Goal: Information Seeking & Learning: Learn about a topic

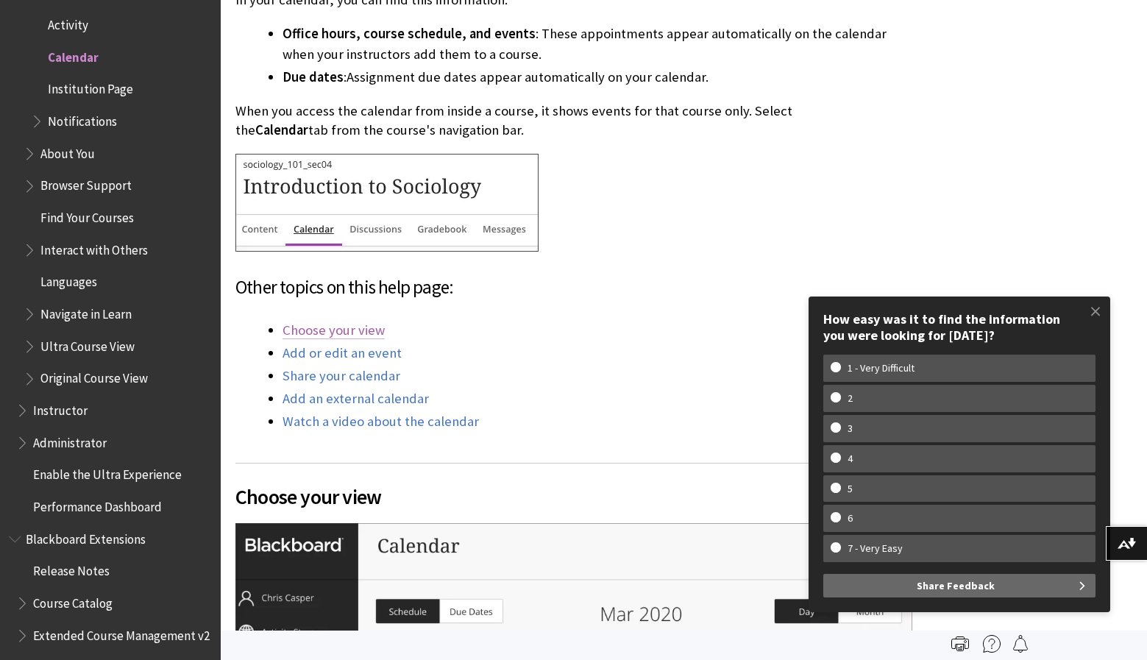
scroll to position [845, 0]
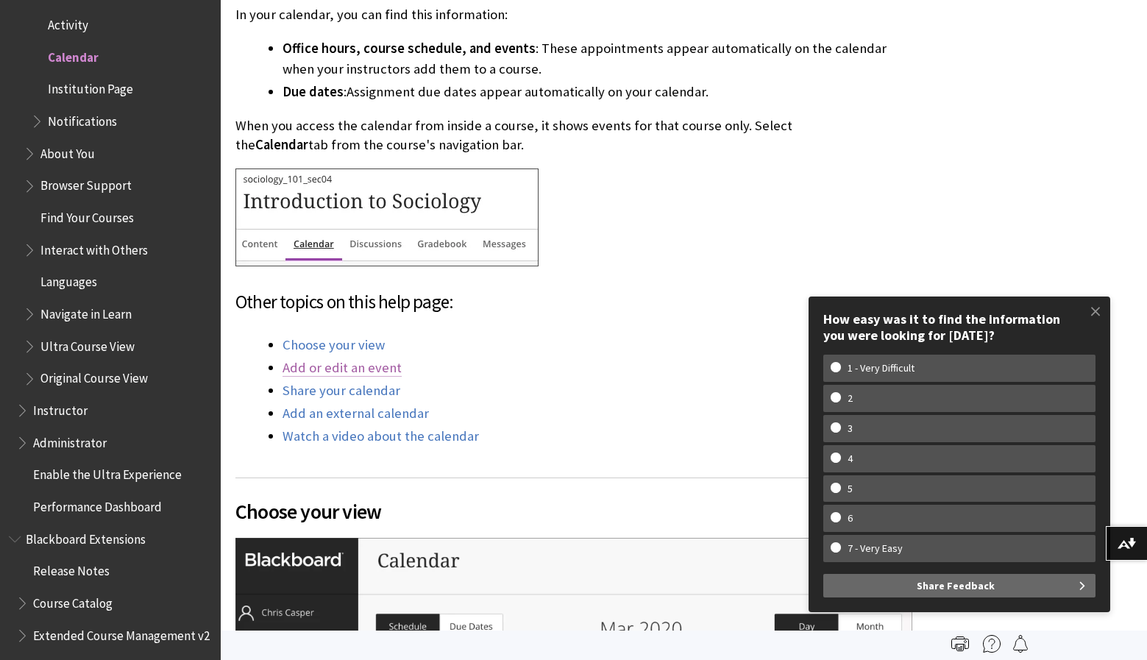
click at [355, 366] on link "Add or edit an event" at bounding box center [342, 368] width 119 height 18
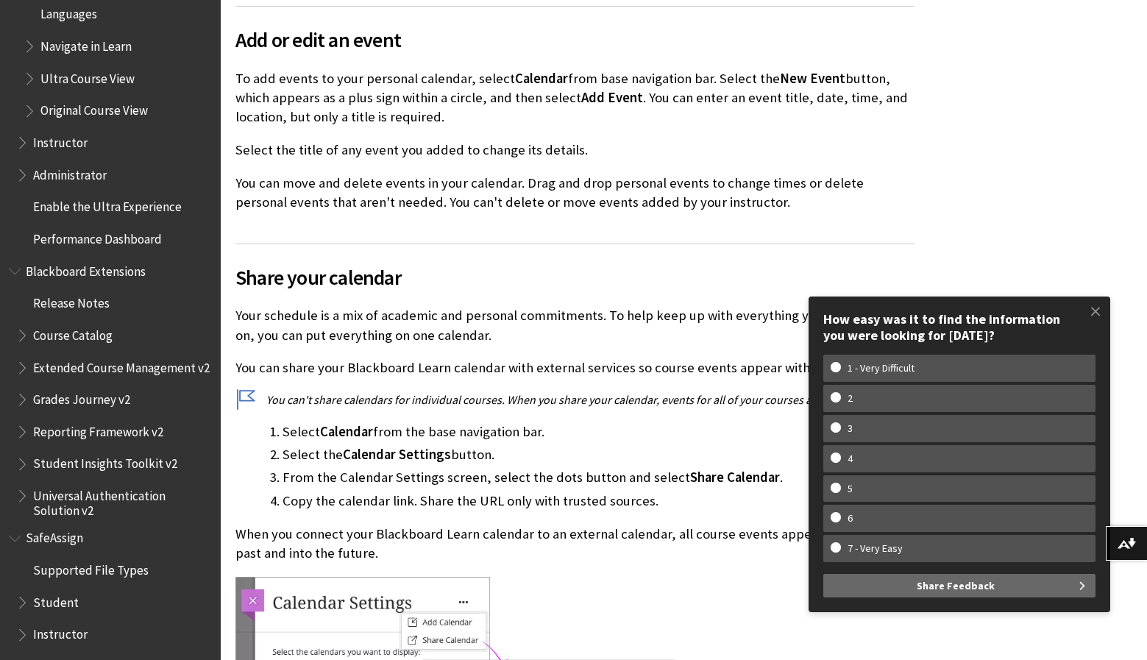
scroll to position [1790, 0]
click at [62, 591] on span "Student" at bounding box center [56, 601] width 46 height 20
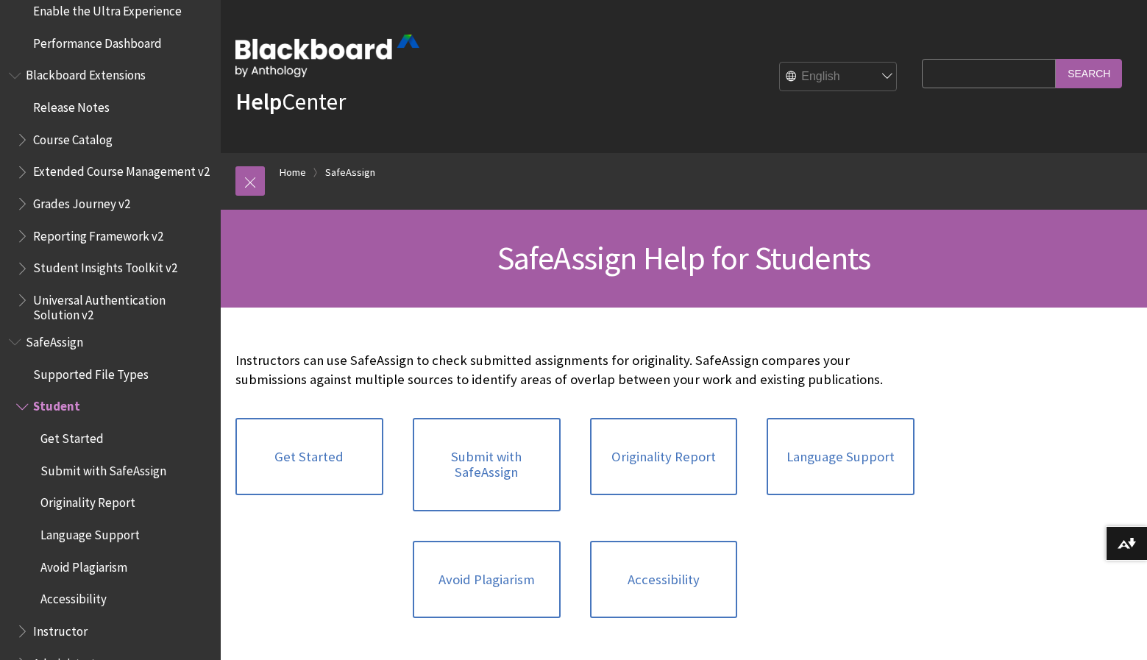
click at [24, 394] on span "Book outline for Blackboard SafeAssign" at bounding box center [23, 403] width 15 height 18
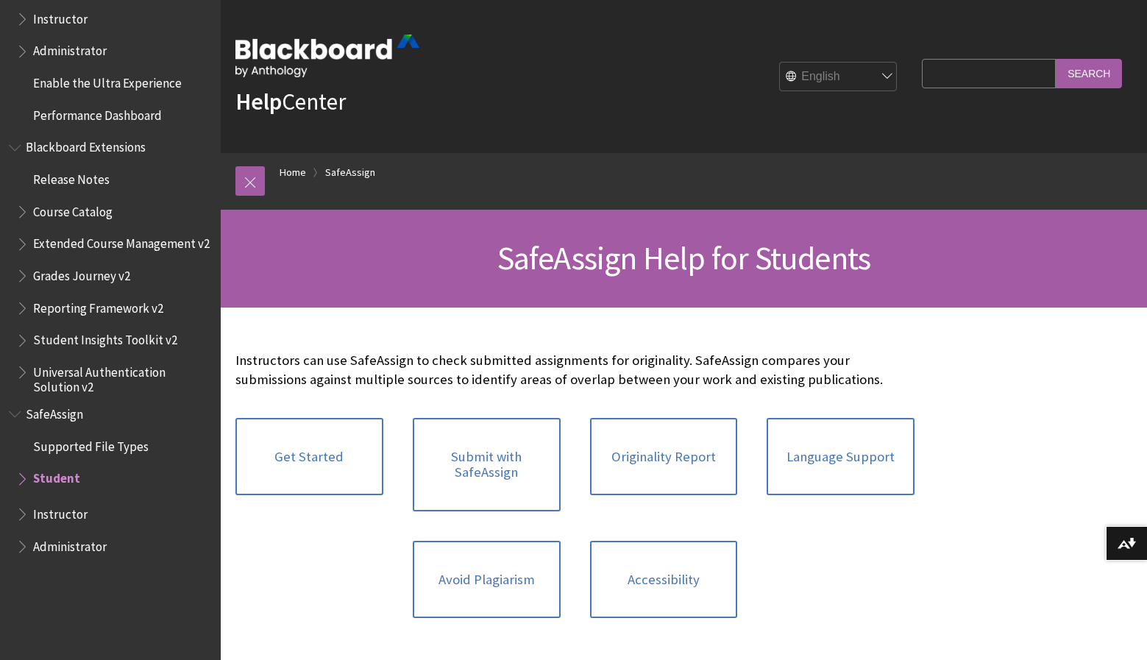
scroll to position [1347, 0]
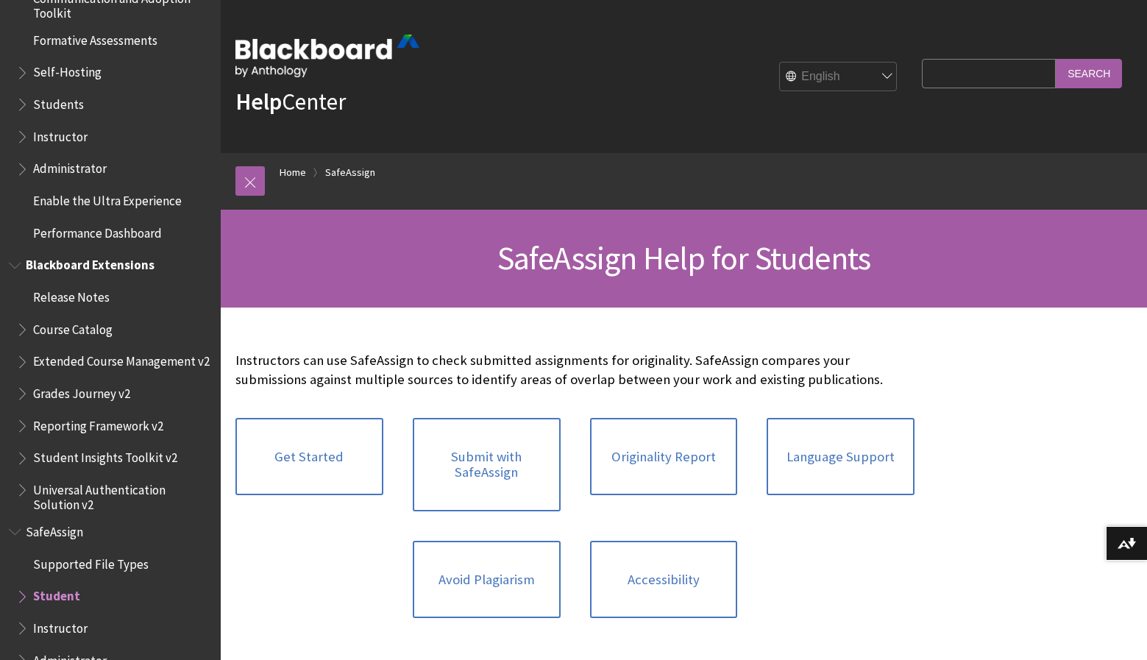
click at [19, 253] on span "Book outline for Blackboard Extensions" at bounding box center [16, 262] width 15 height 18
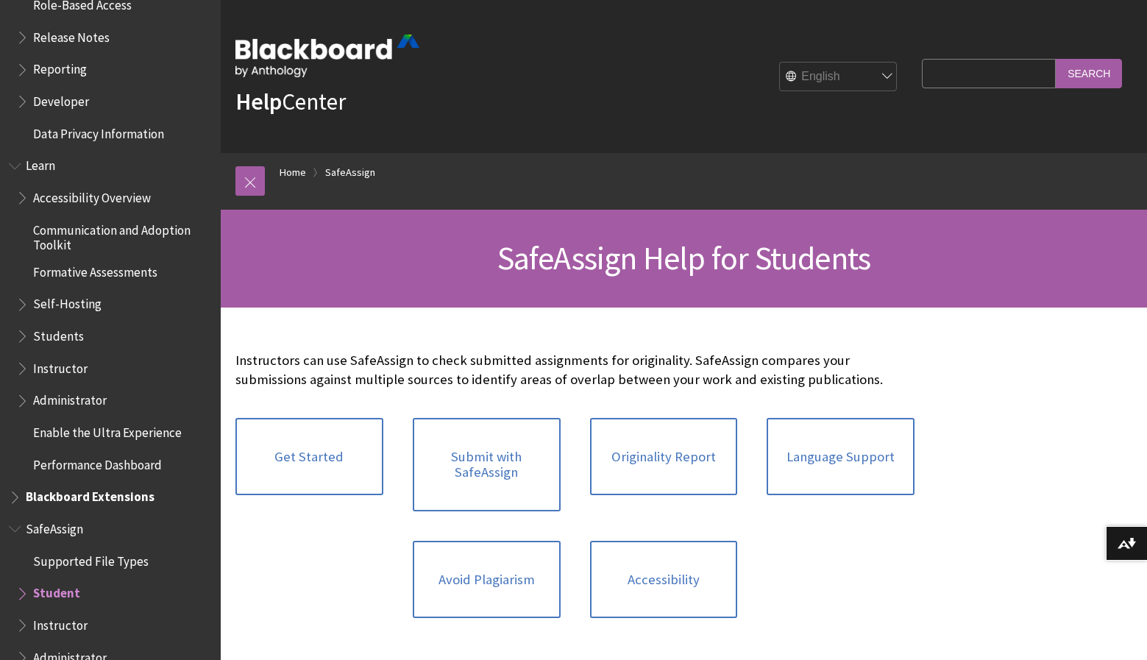
scroll to position [1115, 0]
click at [15, 154] on span "Book outline for Blackboard Learn Help" at bounding box center [16, 163] width 15 height 18
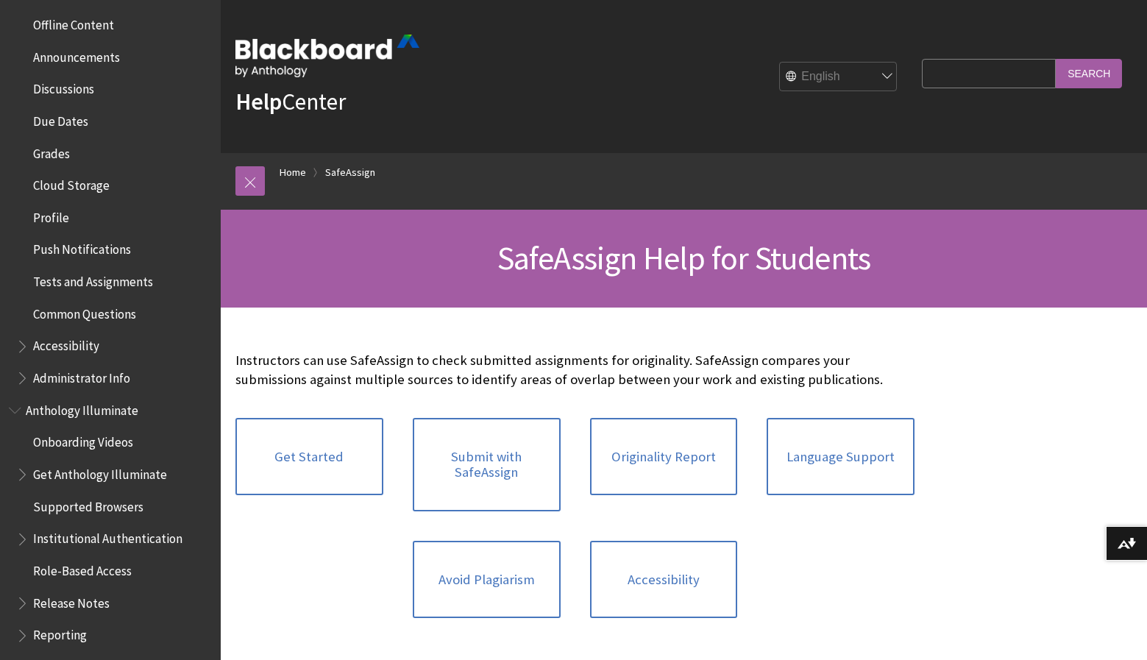
scroll to position [559, 0]
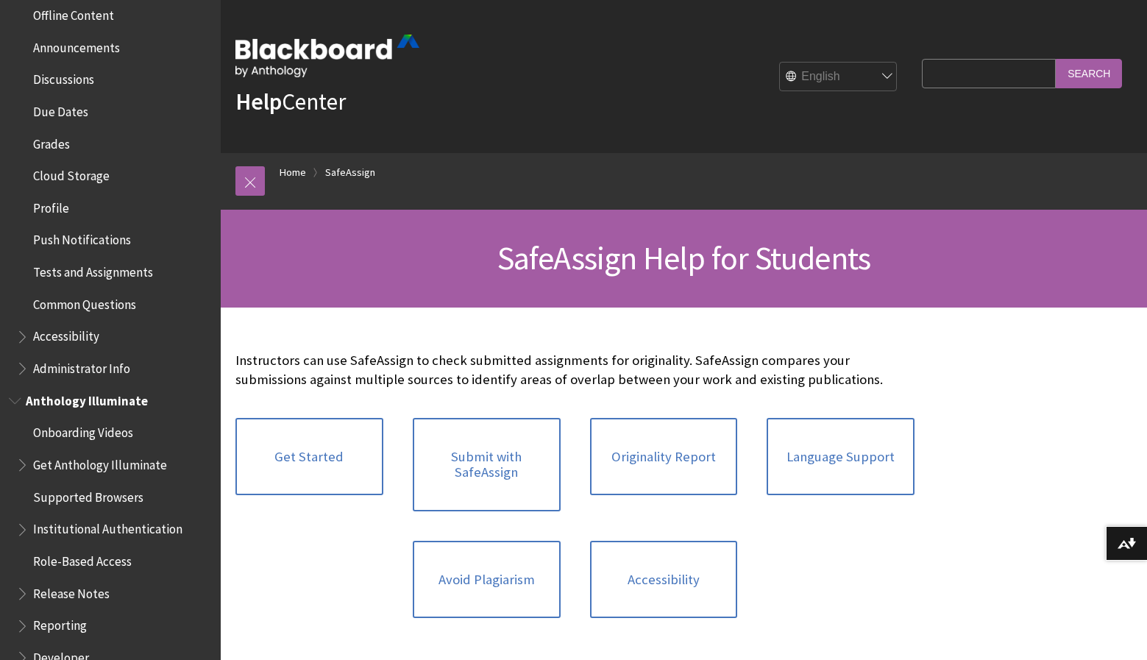
click at [26, 391] on span "Anthology Illuminate" at bounding box center [87, 398] width 122 height 20
click at [16, 388] on span "Book outline for Anthology Illuminate" at bounding box center [16, 397] width 15 height 18
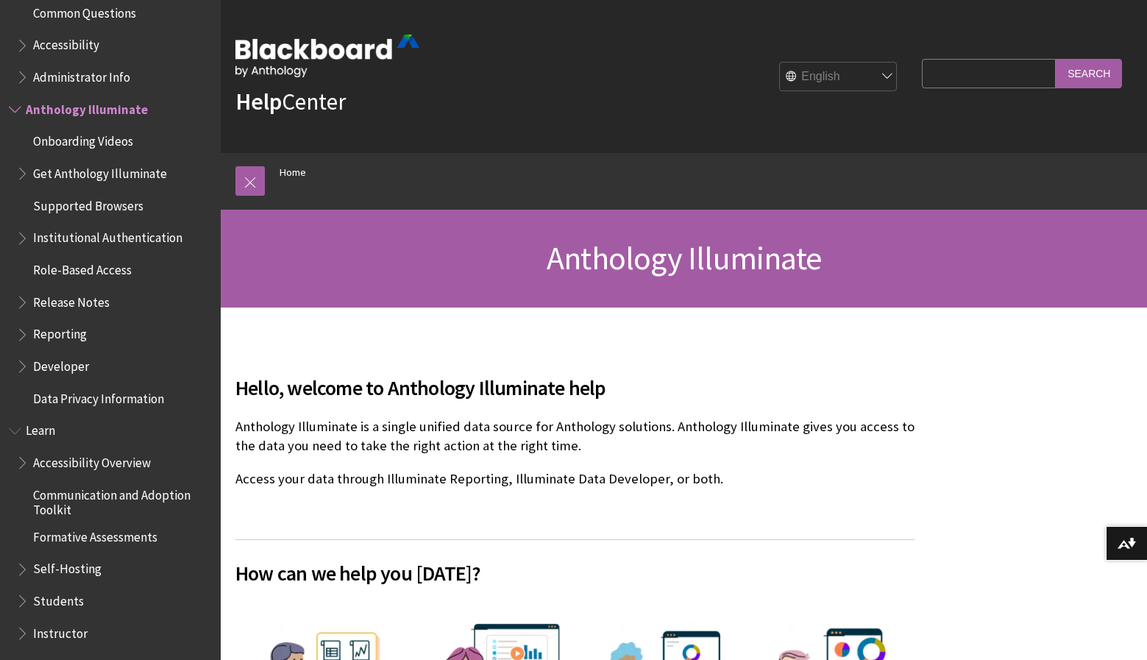
scroll to position [808, 0]
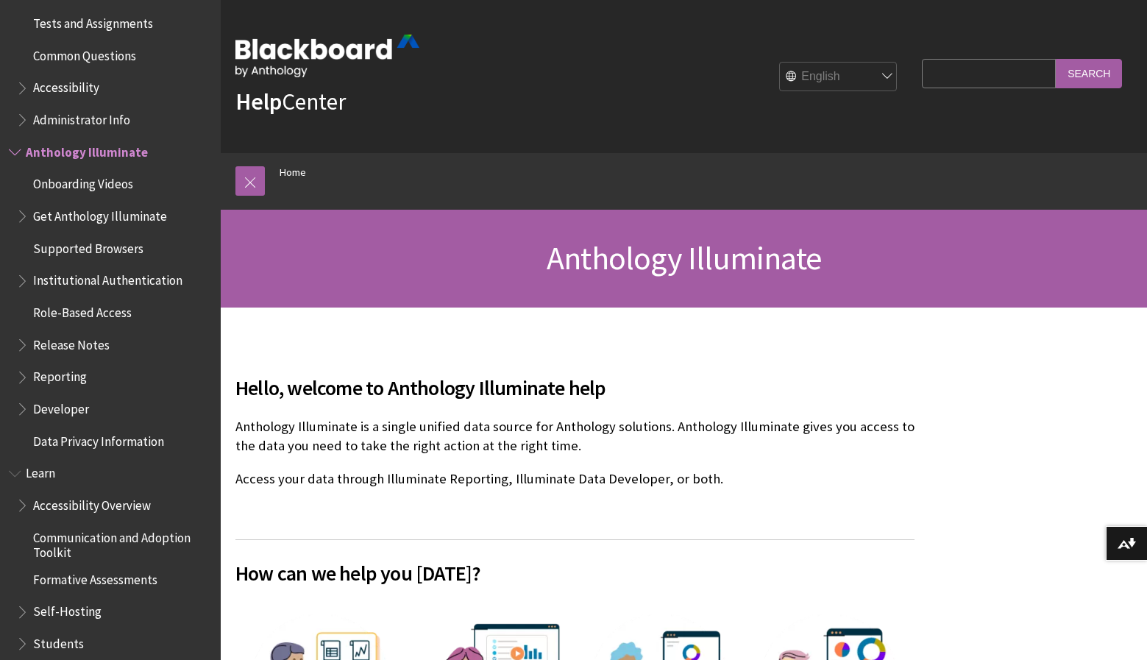
click at [13, 140] on span "Book outline for Anthology Illuminate" at bounding box center [16, 149] width 15 height 18
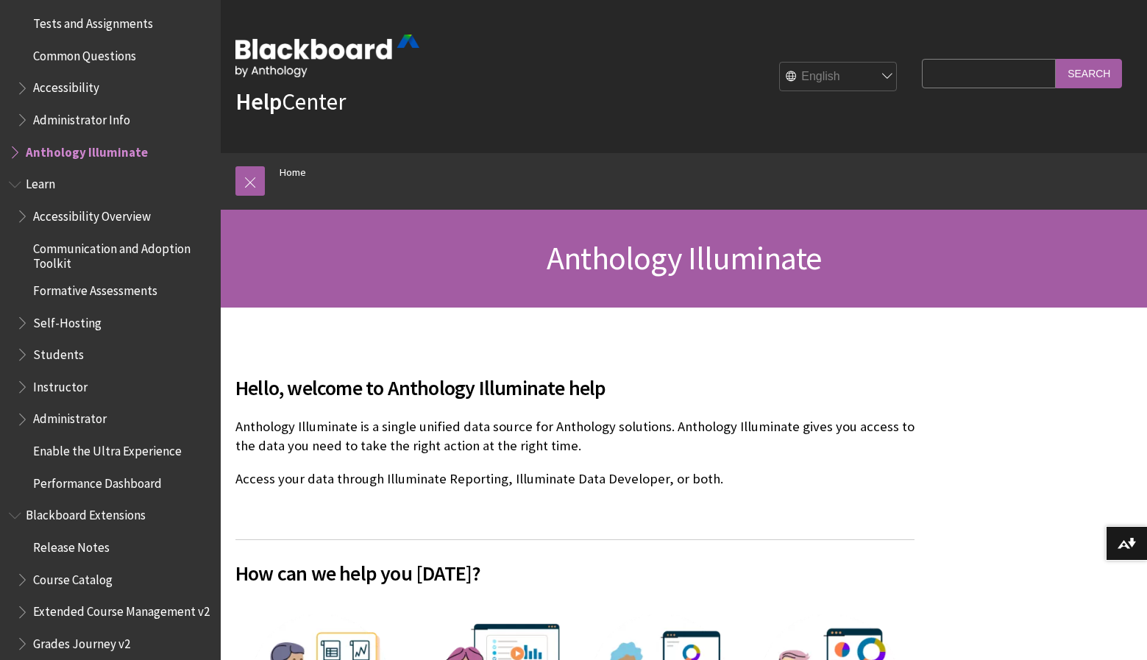
click at [14, 204] on ul "Accessibility Overview Communication and Adoption Toolkit Formative Assessments…" at bounding box center [110, 349] width 203 height 291
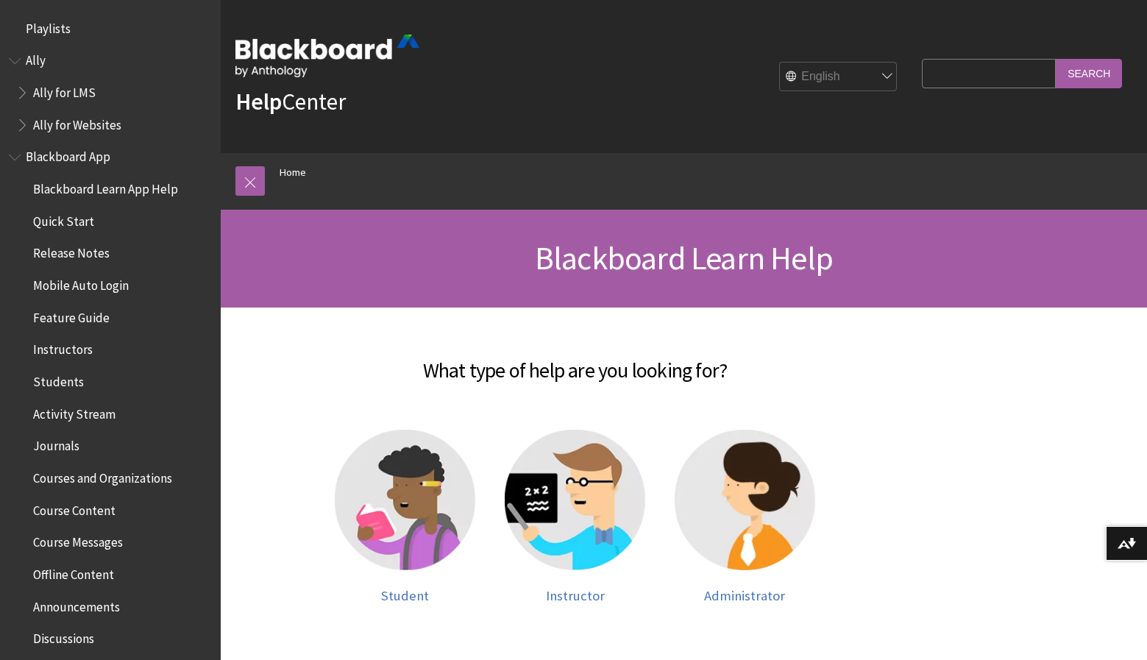
scroll to position [1228, 0]
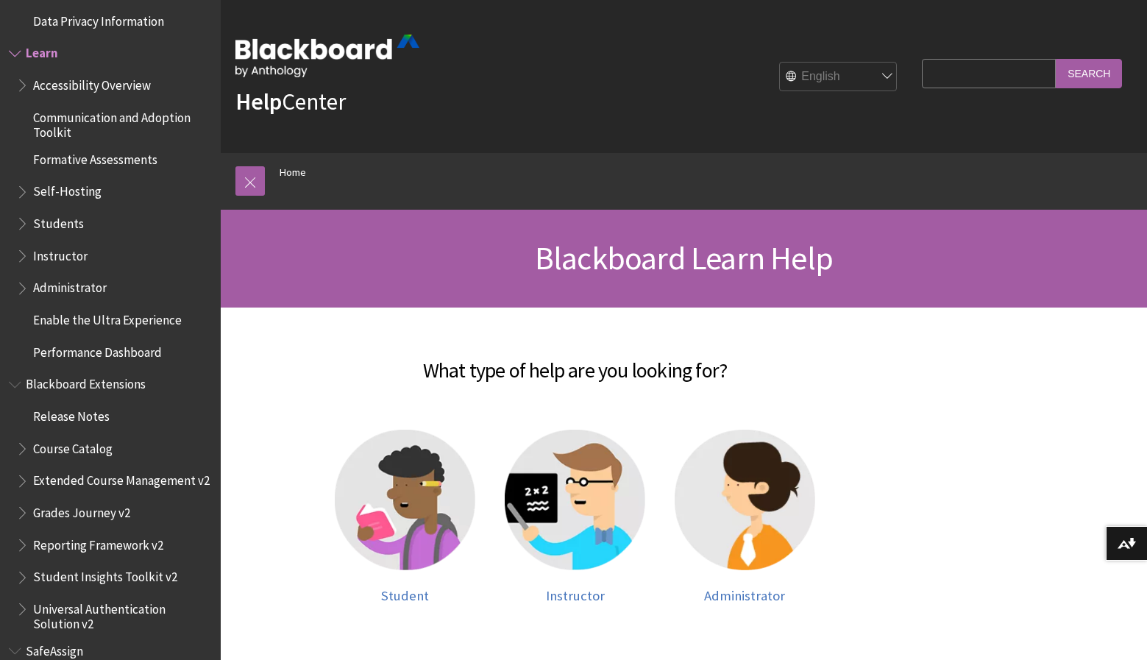
click at [13, 41] on span "Book outline for Blackboard Learn Help" at bounding box center [16, 50] width 15 height 18
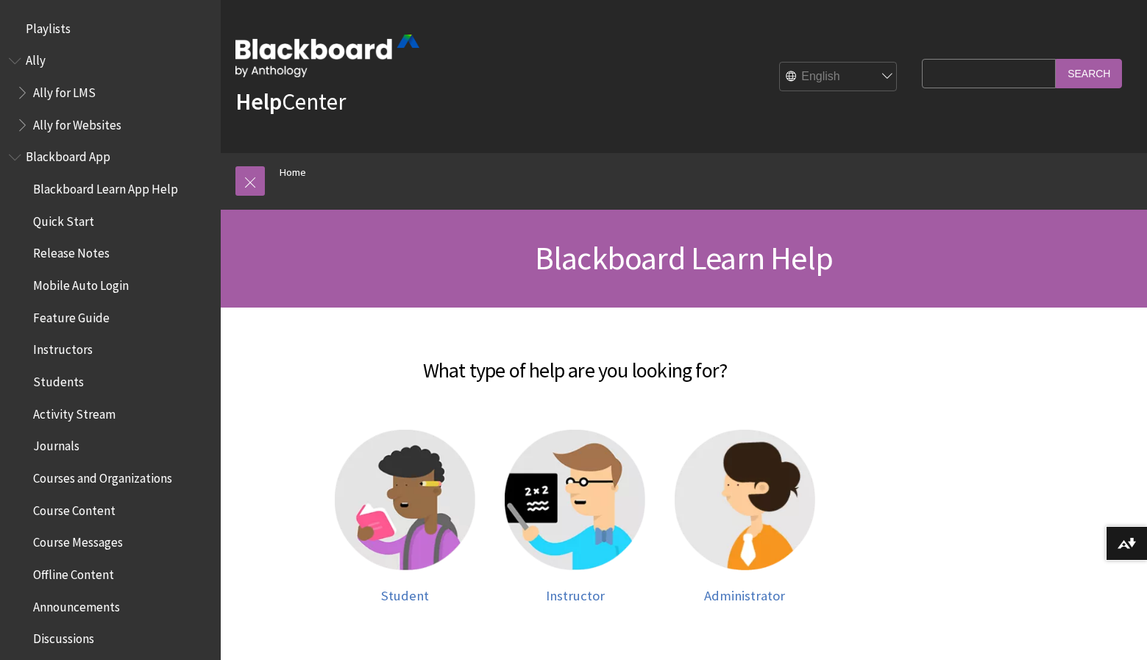
scroll to position [0, 0]
click at [25, 58] on span "Ally" at bounding box center [110, 61] width 203 height 25
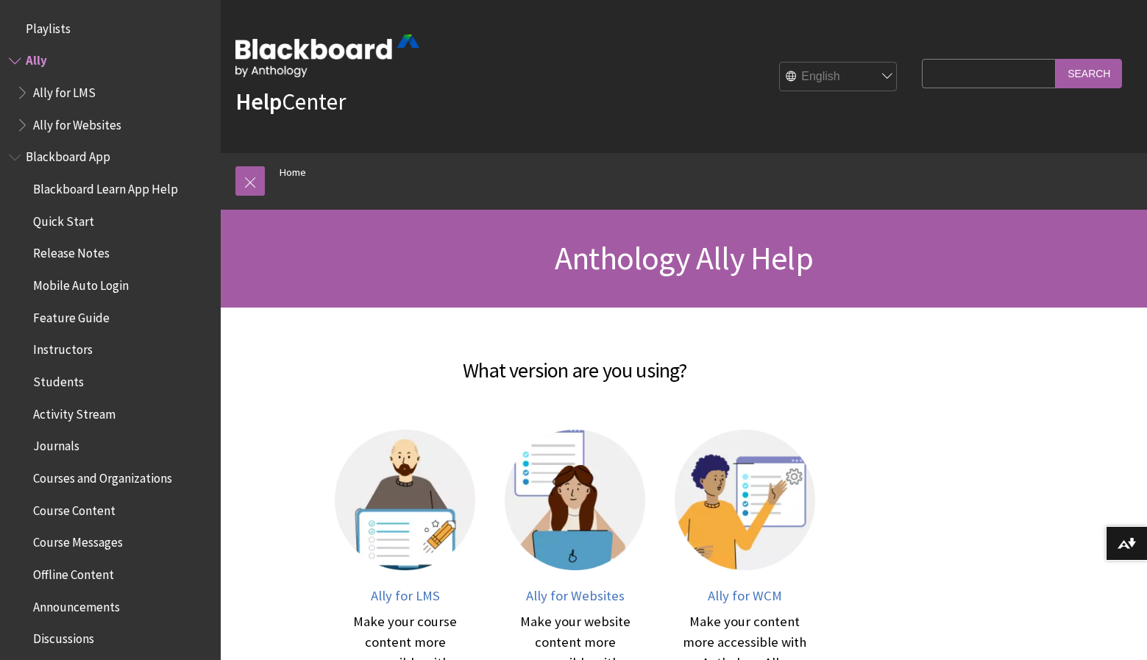
scroll to position [26, 0]
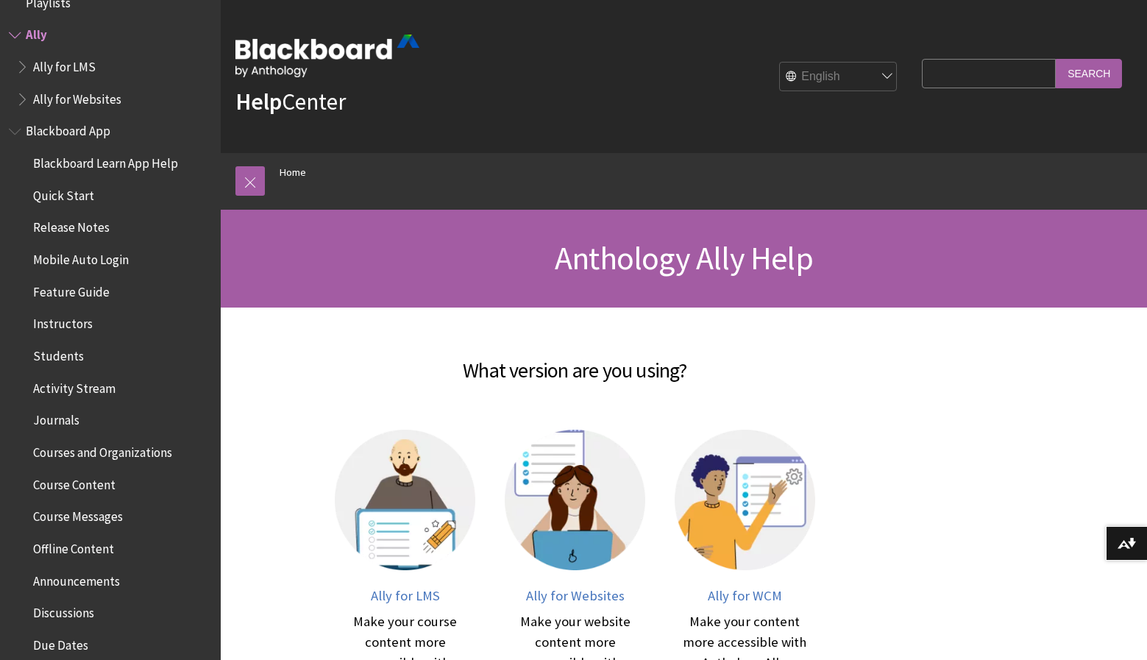
click at [13, 29] on span "Book outline for Anthology Ally Help" at bounding box center [16, 32] width 15 height 18
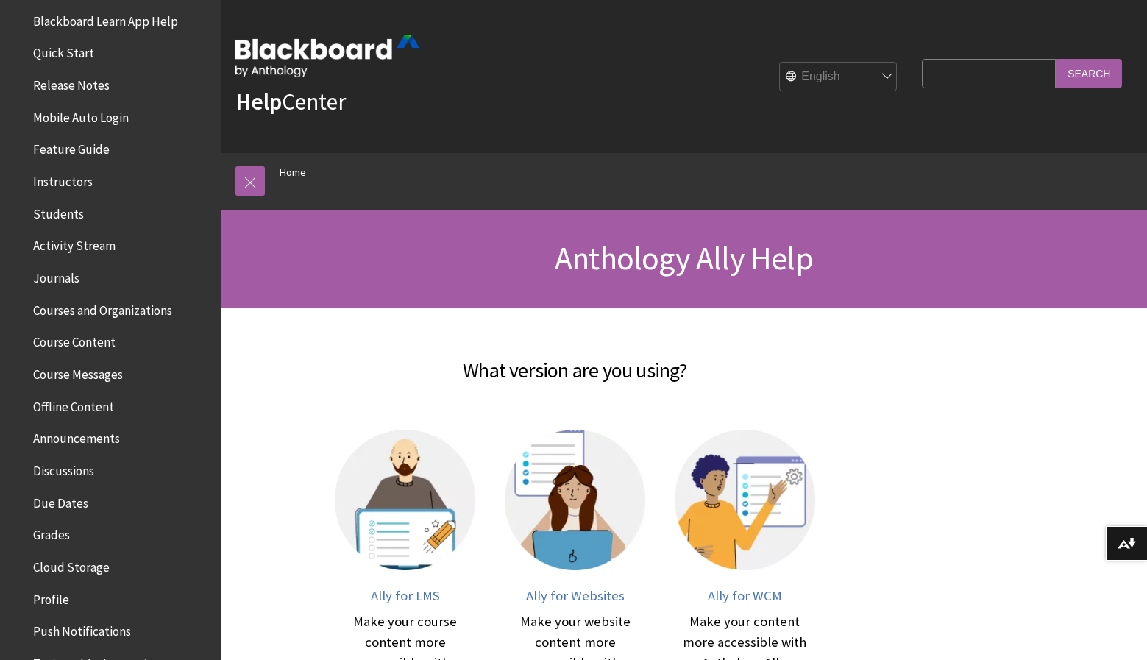
scroll to position [112, 0]
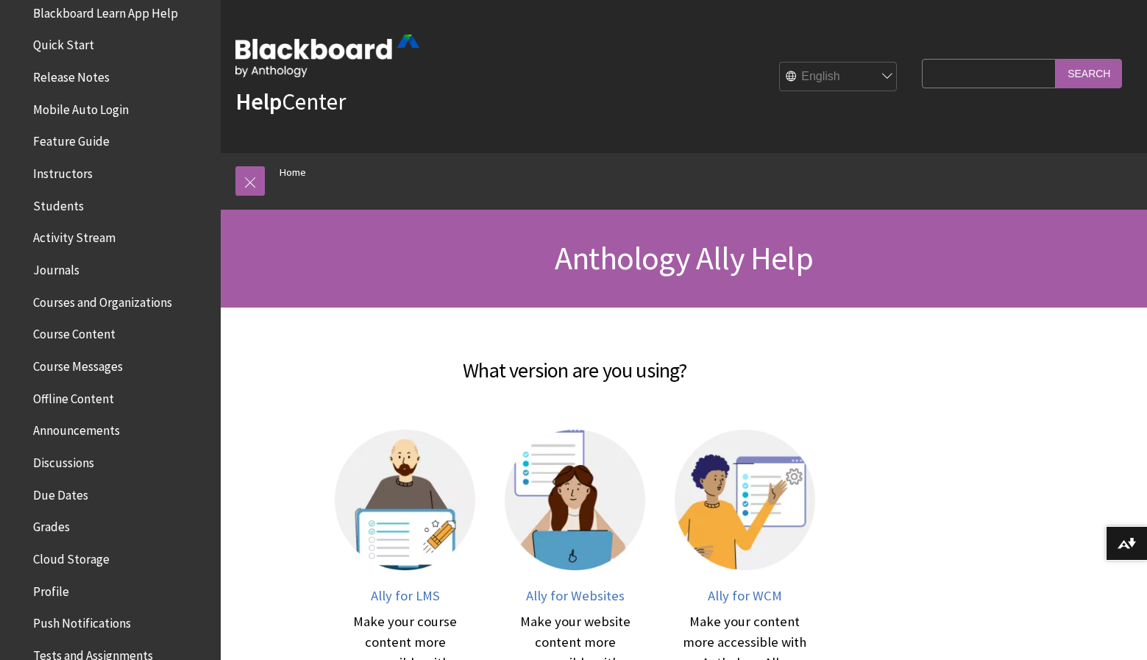
click at [46, 207] on span "Students" at bounding box center [58, 203] width 51 height 20
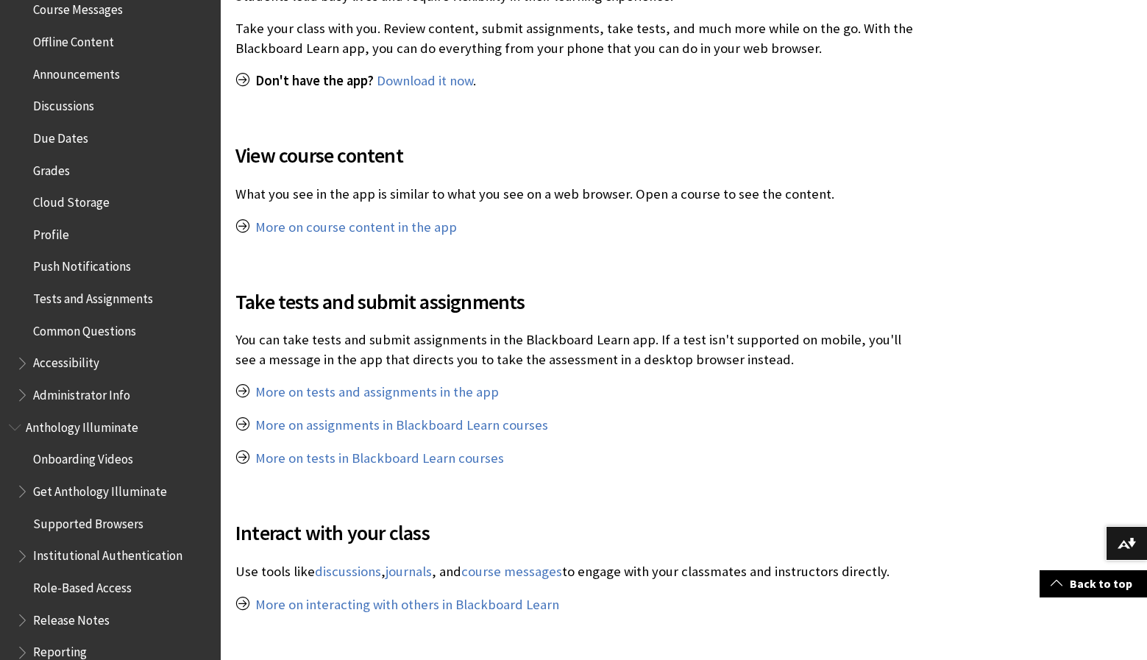
scroll to position [705, 0]
